Goal: Find specific page/section: Find specific page/section

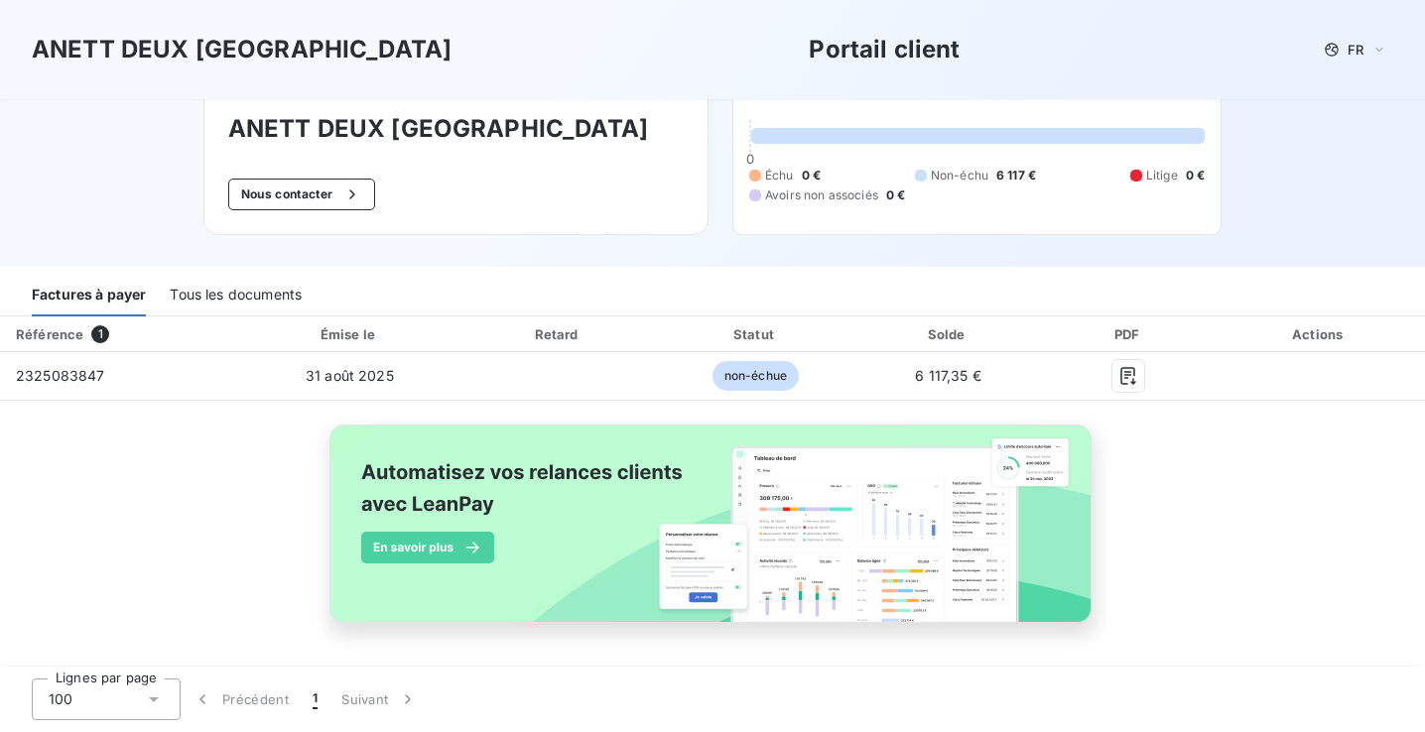
scroll to position [46, 0]
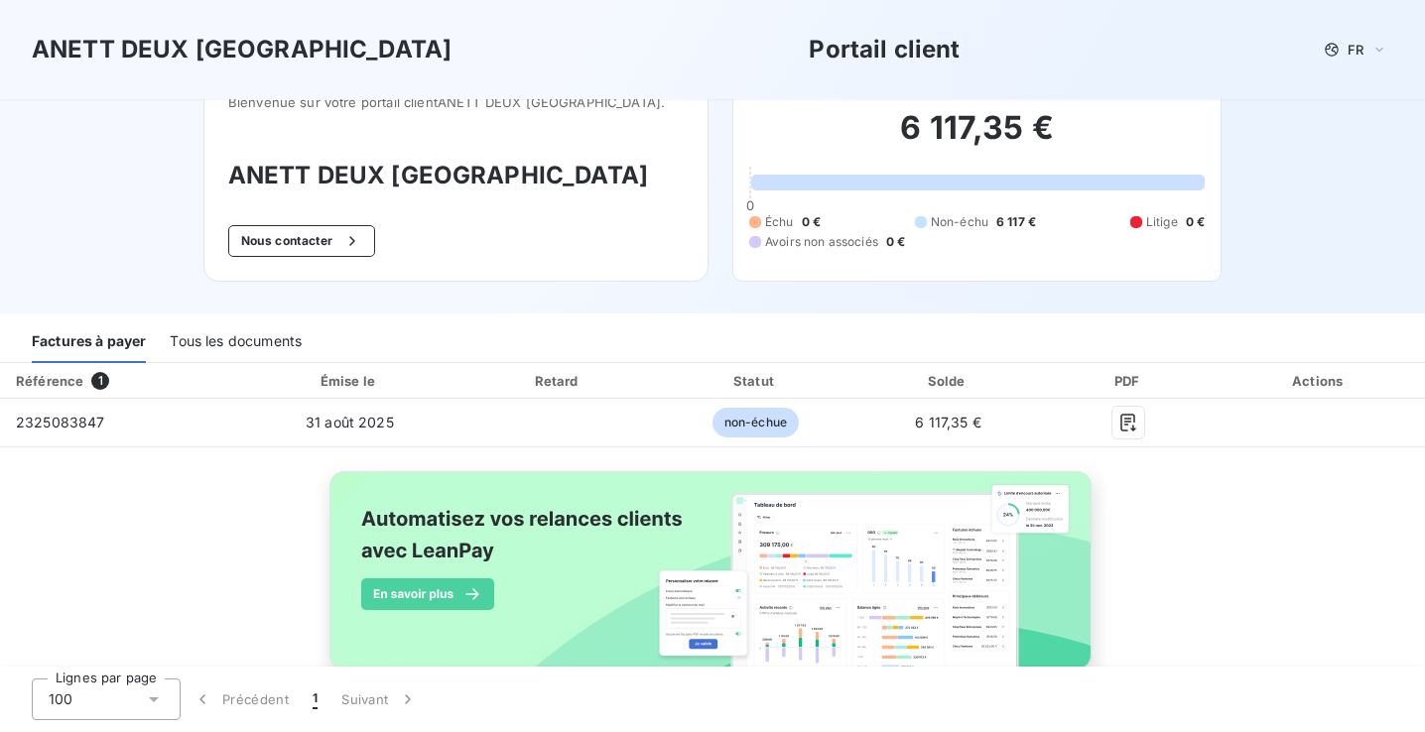
click at [259, 350] on div "Tous les documents" at bounding box center [236, 343] width 132 height 42
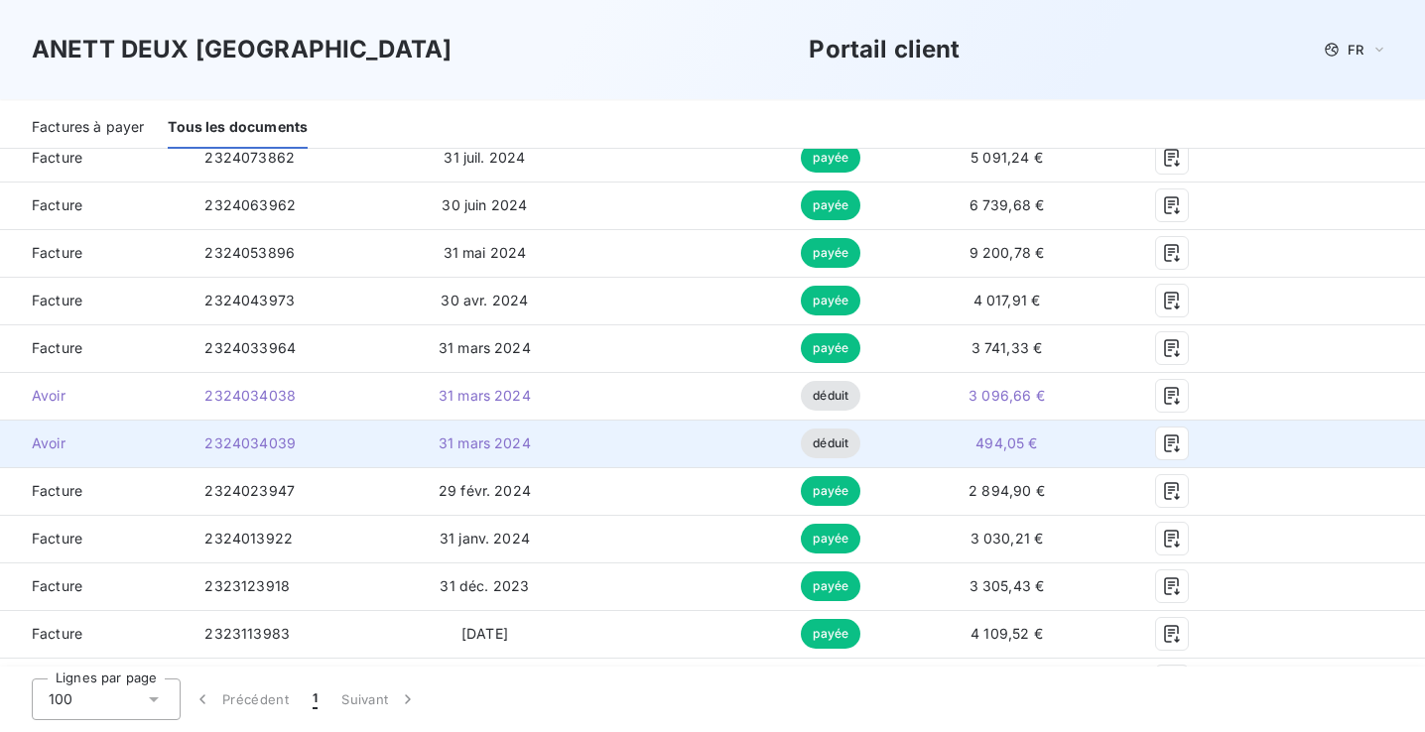
scroll to position [995, 0]
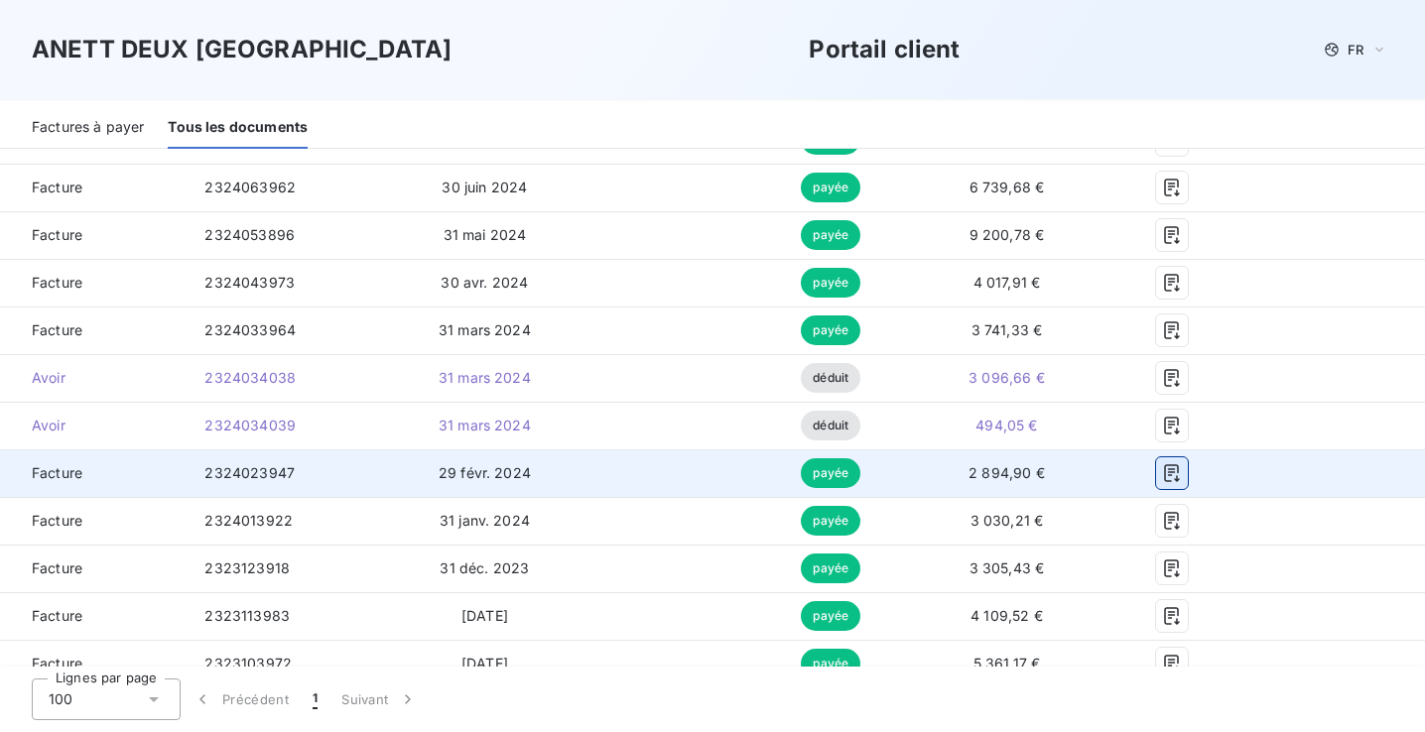
click at [1182, 474] on icon "button" at bounding box center [1172, 473] width 20 height 20
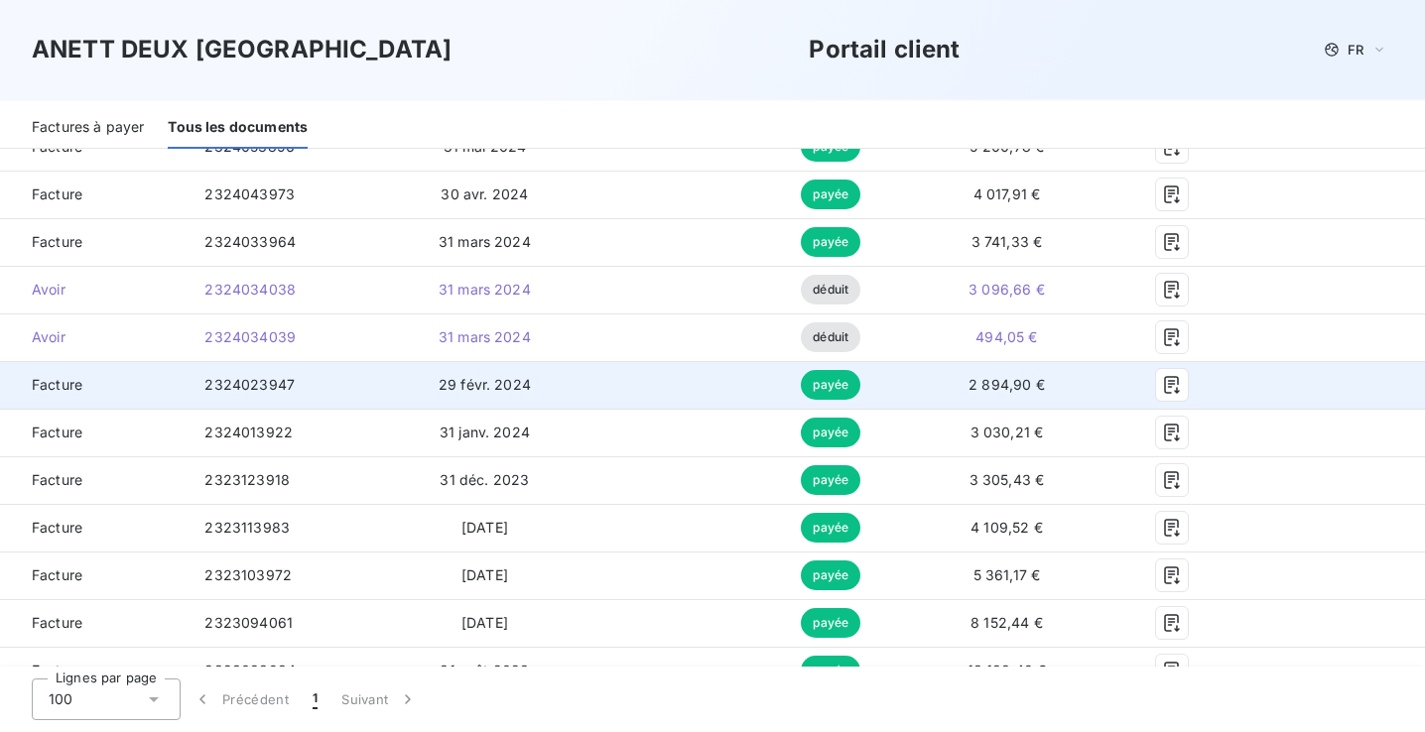
scroll to position [1082, 0]
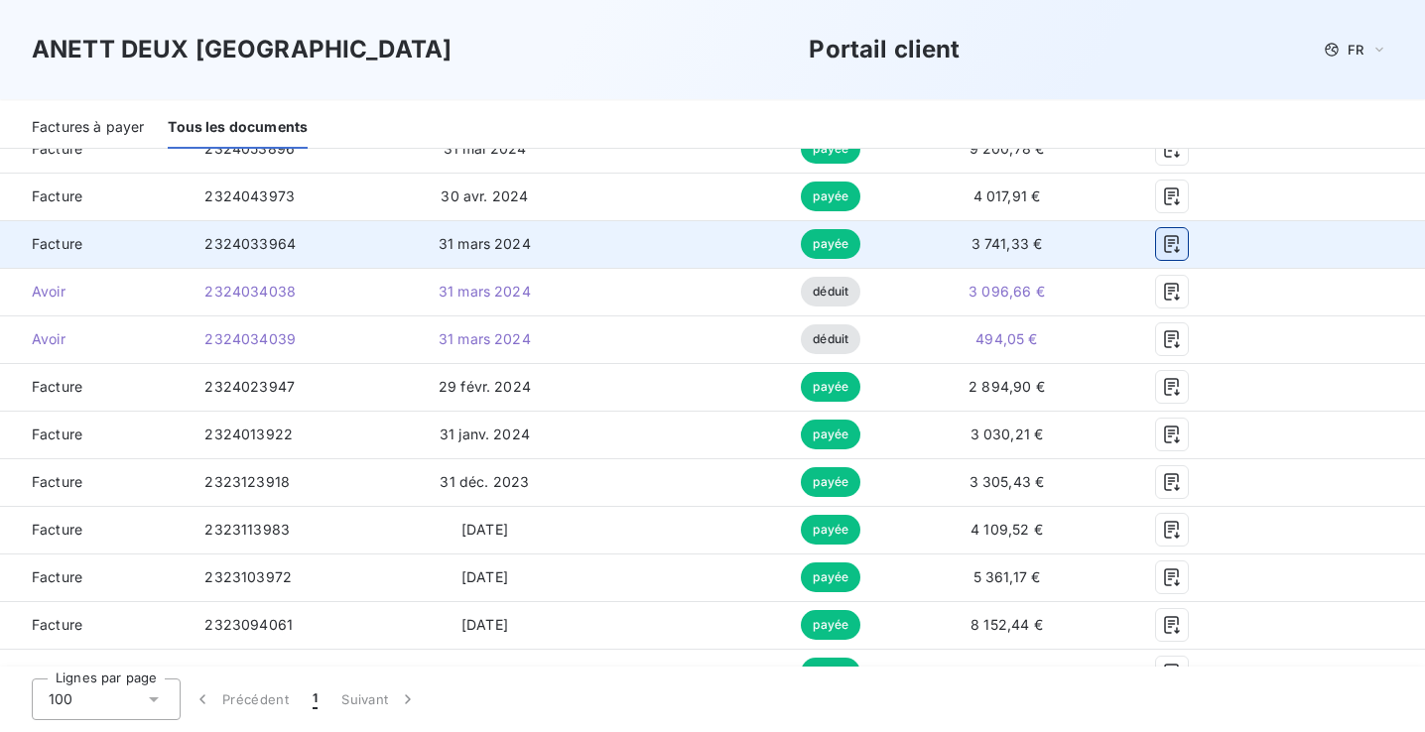
click at [1179, 246] on icon "button" at bounding box center [1171, 244] width 15 height 18
